Goal: Task Accomplishment & Management: Manage account settings

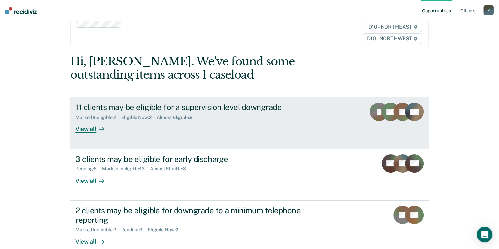
scroll to position [45, 0]
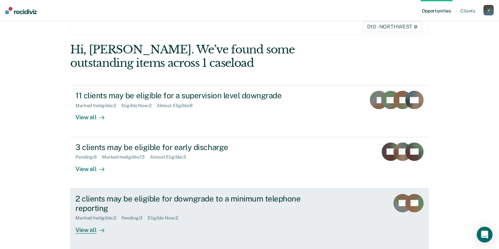
click at [139, 202] on div "2 clients may be eligible for downgrade to a minimum telephone reporting" at bounding box center [190, 203] width 230 height 19
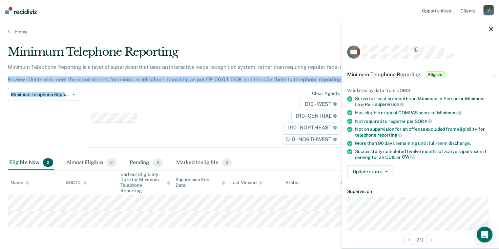
drag, startPoint x: 498, startPoint y: 83, endPoint x: 198, endPoint y: 111, distance: 300.8
click at [198, 111] on div "Minimum Telephone Reporting Minimum Telephone Reporting is a level of supervisi…" at bounding box center [195, 100] width 374 height 111
drag, startPoint x: 198, startPoint y: 111, endPoint x: 231, endPoint y: 122, distance: 34.8
click at [235, 120] on div at bounding box center [203, 118] width 126 height 8
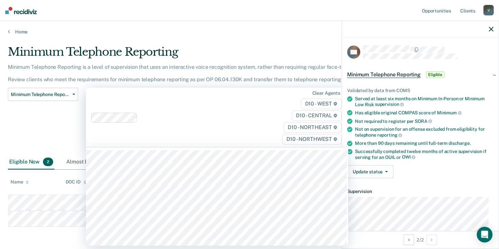
click at [60, 131] on div "Minimum Telephone Reporting Classification Review Early Discharge Minimum Telep…" at bounding box center [43, 121] width 70 height 67
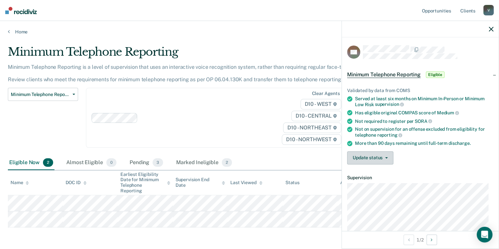
click at [386, 158] on button "Update status" at bounding box center [370, 158] width 46 height 13
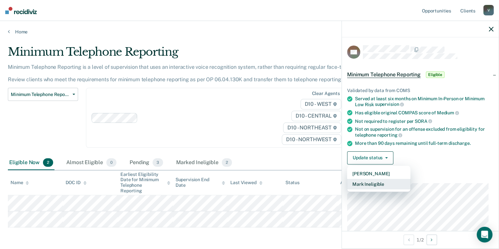
click at [374, 182] on button "Mark Ineligible" at bounding box center [378, 184] width 63 height 10
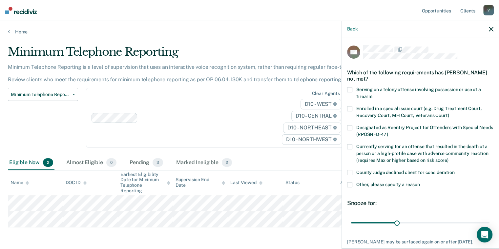
click at [349, 183] on span at bounding box center [349, 184] width 5 height 5
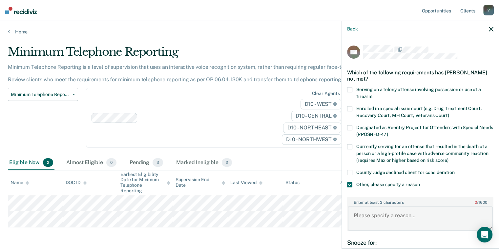
click at [377, 221] on textarea "Enter at least 3 characters 0 / 1600" at bounding box center [420, 219] width 145 height 24
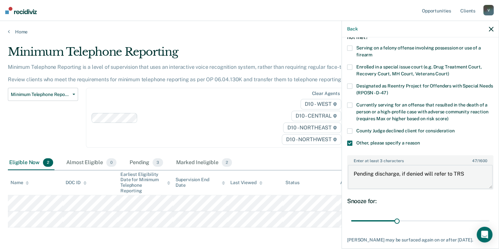
scroll to position [77, 0]
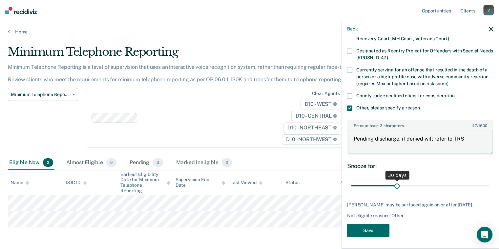
type textarea "Pending discharge, if denied will refer to TRS"
drag, startPoint x: 395, startPoint y: 187, endPoint x: 374, endPoint y: 185, distance: 21.1
type input "15"
click at [374, 185] on input "range" at bounding box center [420, 185] width 138 height 11
click at [368, 227] on button "Save" at bounding box center [368, 230] width 42 height 13
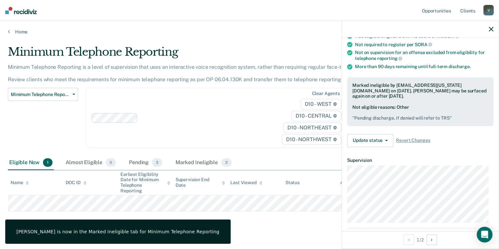
click at [490, 32] on div at bounding box center [420, 29] width 157 height 16
click at [492, 30] on icon "button" at bounding box center [491, 29] width 5 height 5
